Goal: Information Seeking & Learning: Find specific page/section

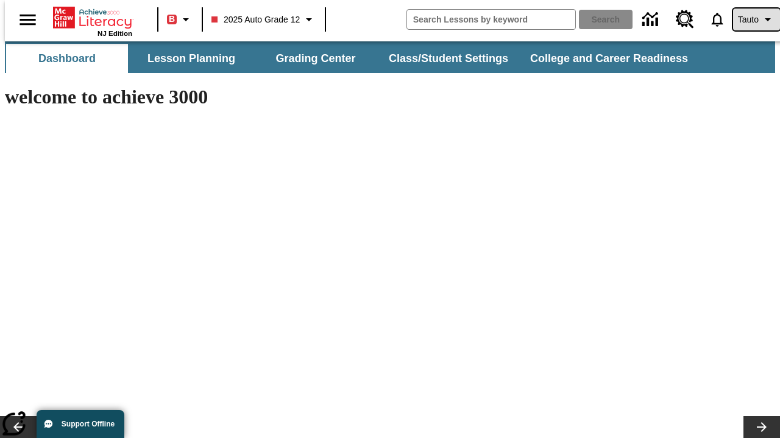
click at [750, 19] on span "Tauto" at bounding box center [748, 19] width 21 height 13
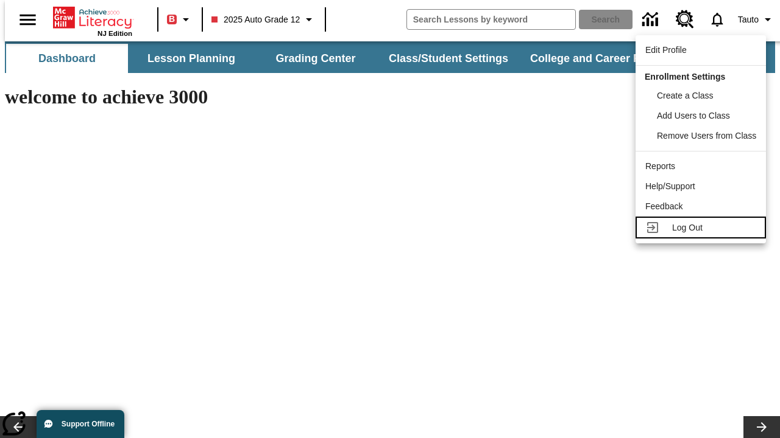
click at [702, 228] on span "Log Out" at bounding box center [687, 228] width 30 height 10
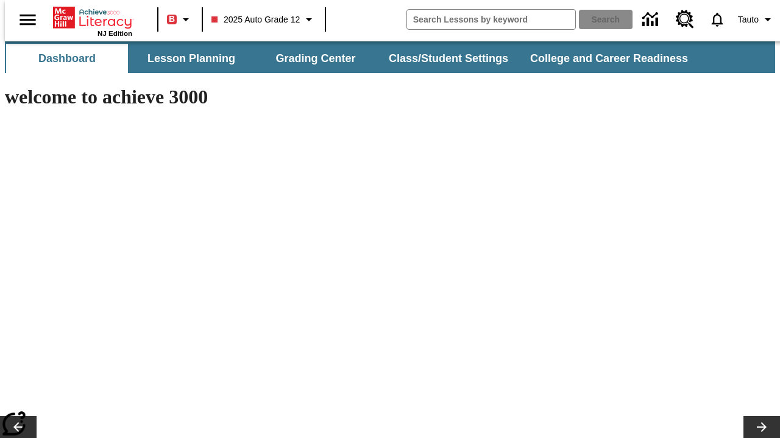
type input "-1"
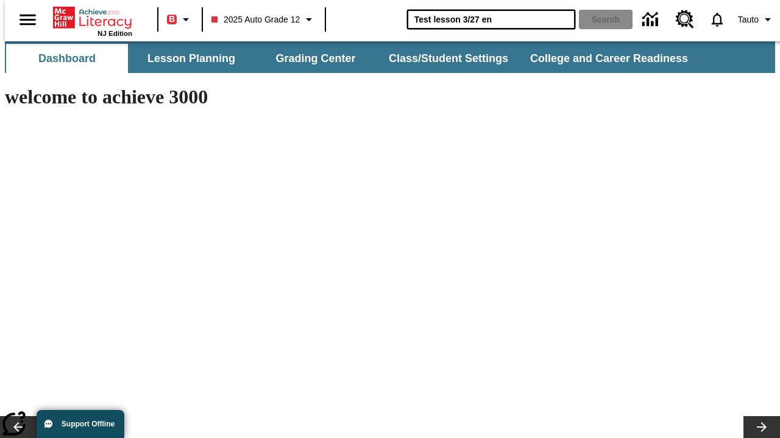
type input "Test lesson 3/27 en"
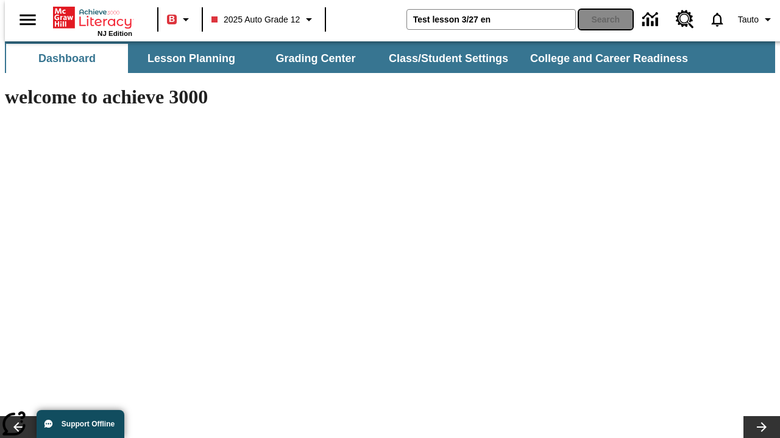
click at [598, 19] on button "Search" at bounding box center [606, 19] width 54 height 19
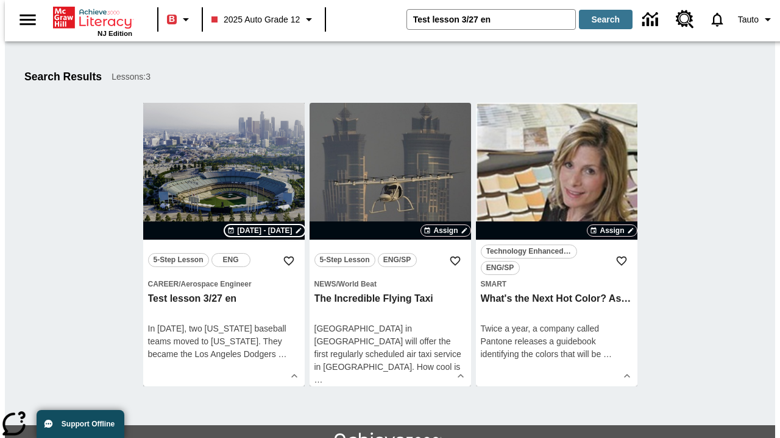
click at [265, 231] on span "[DATE] - [DATE]" at bounding box center [264, 230] width 55 height 11
